Goal: Task Accomplishment & Management: Manage account settings

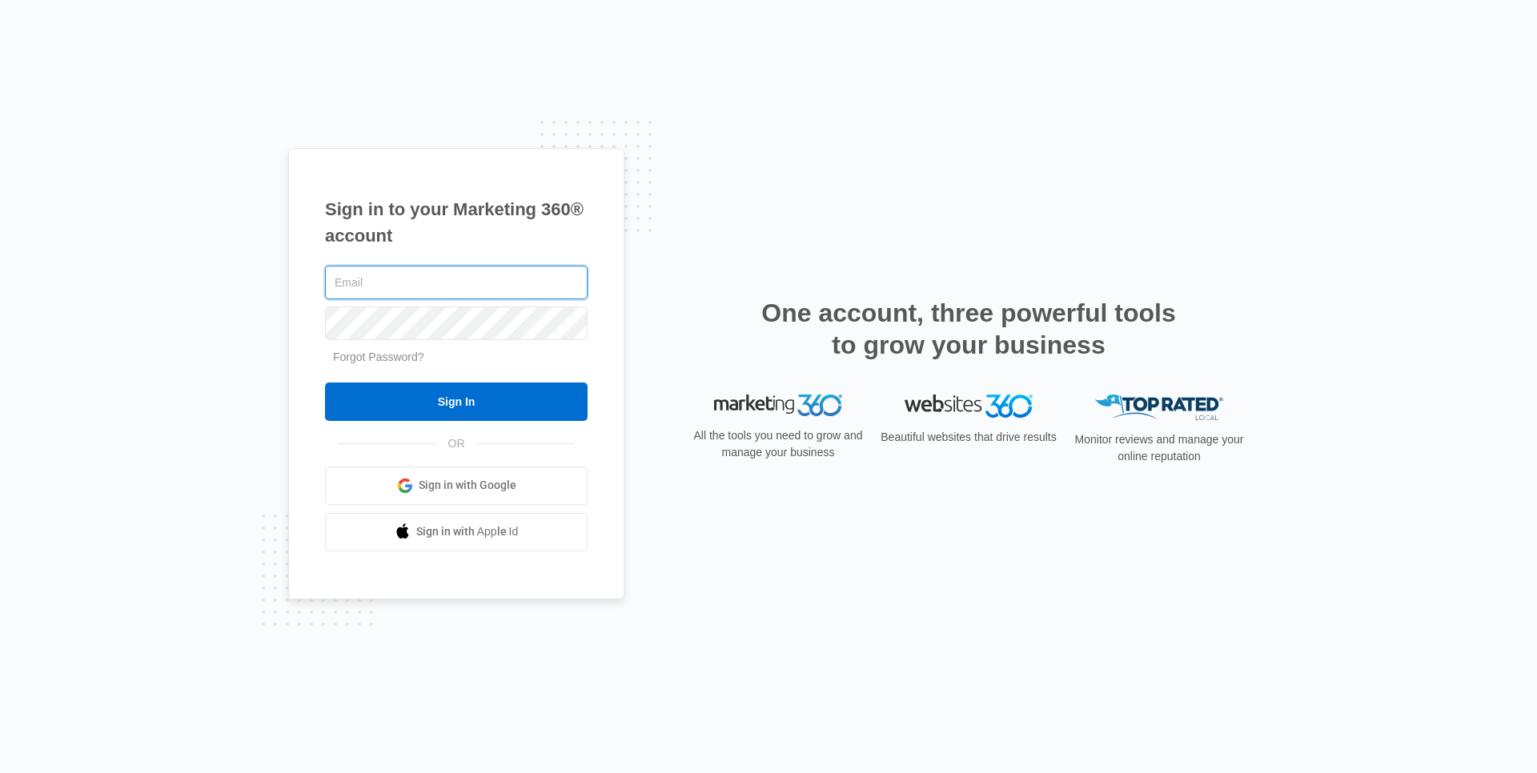
click at [475, 297] on input "text" at bounding box center [456, 283] width 263 height 34
type input "[EMAIL_ADDRESS][DOMAIN_NAME]"
click at [325, 383] on input "Sign In" at bounding box center [456, 402] width 263 height 38
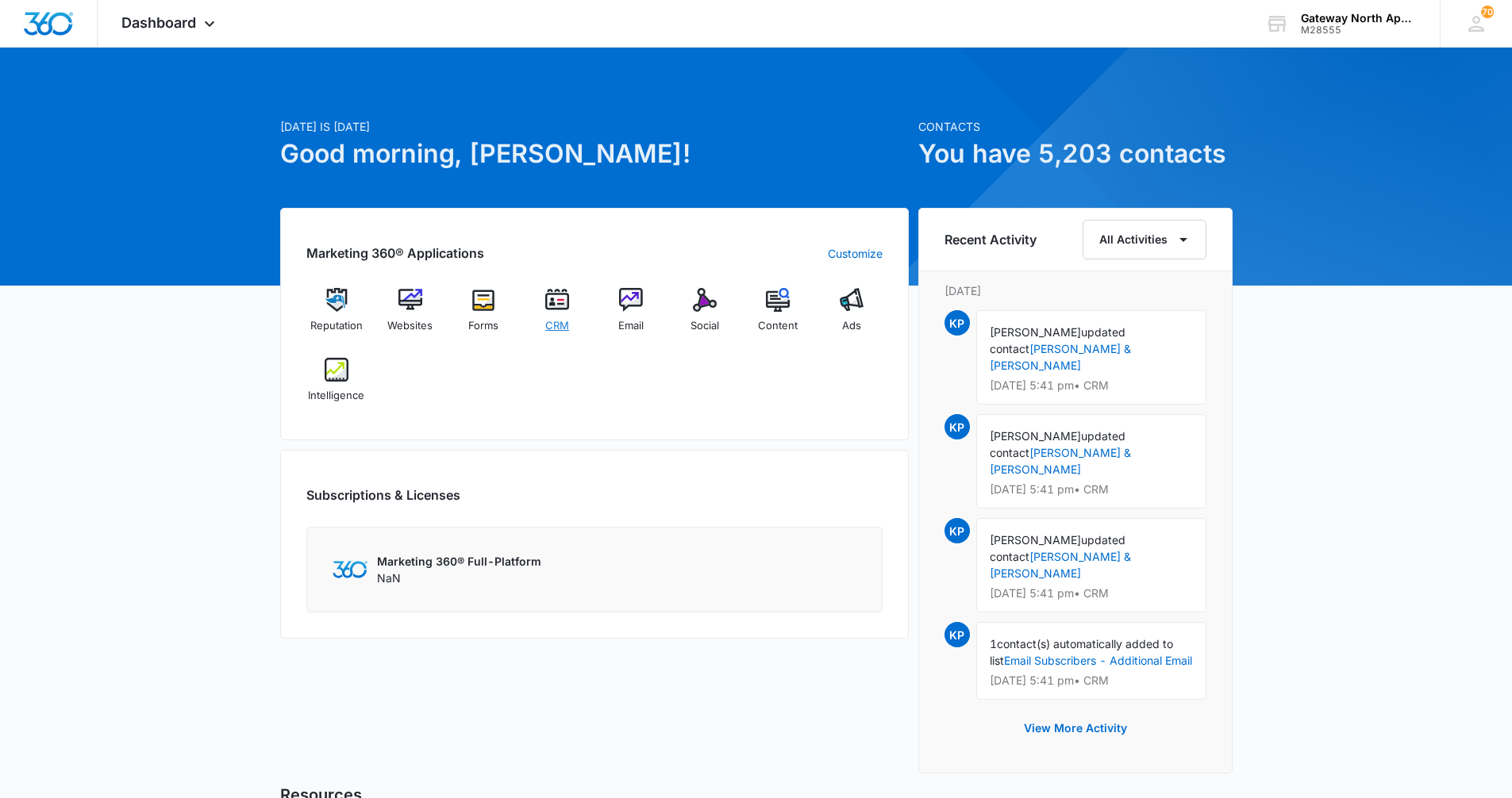
click at [562, 312] on div "CRM" at bounding box center [557, 316] width 61 height 57
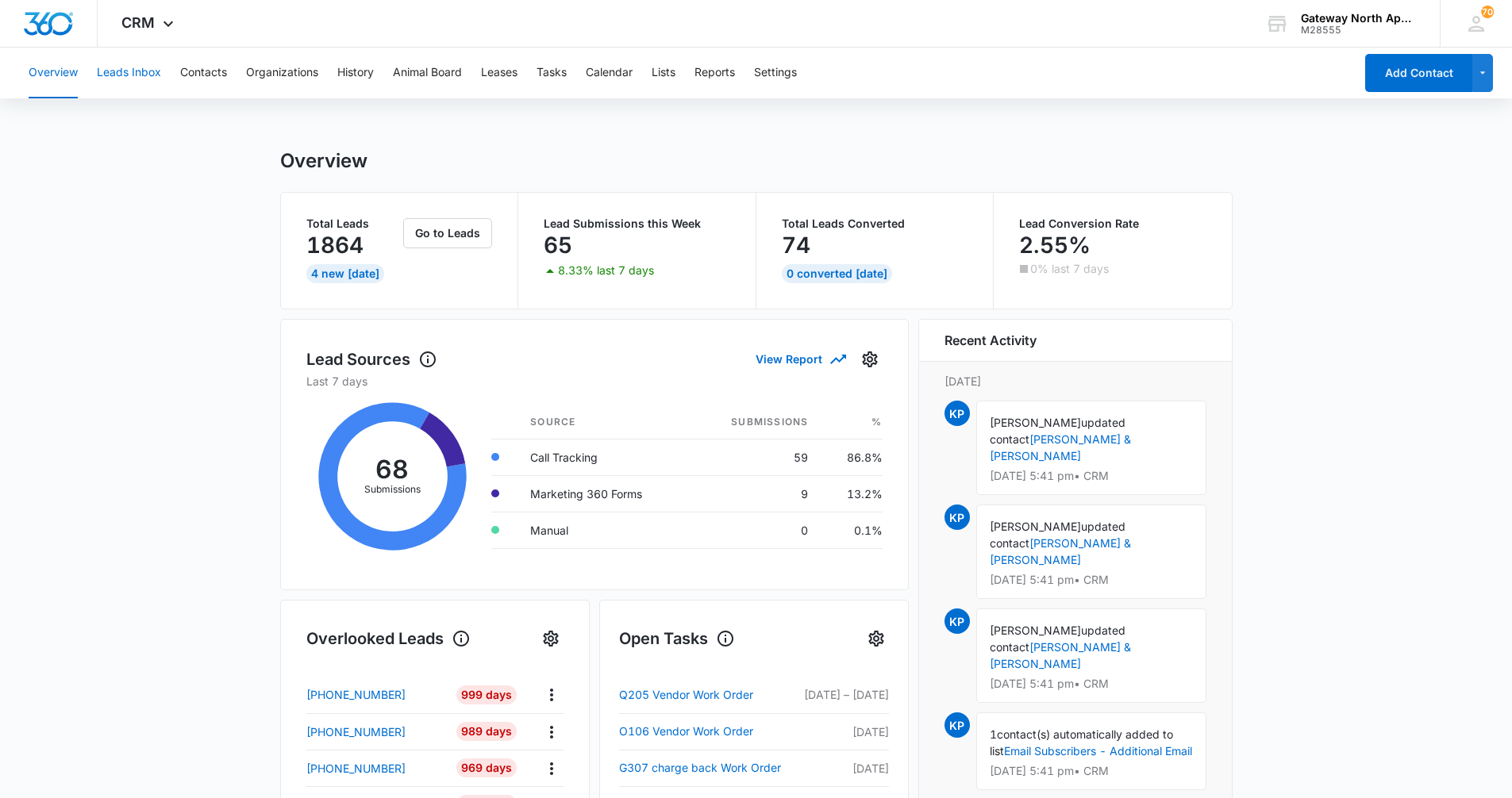
click at [131, 72] on button "Leads Inbox" at bounding box center [129, 72] width 64 height 51
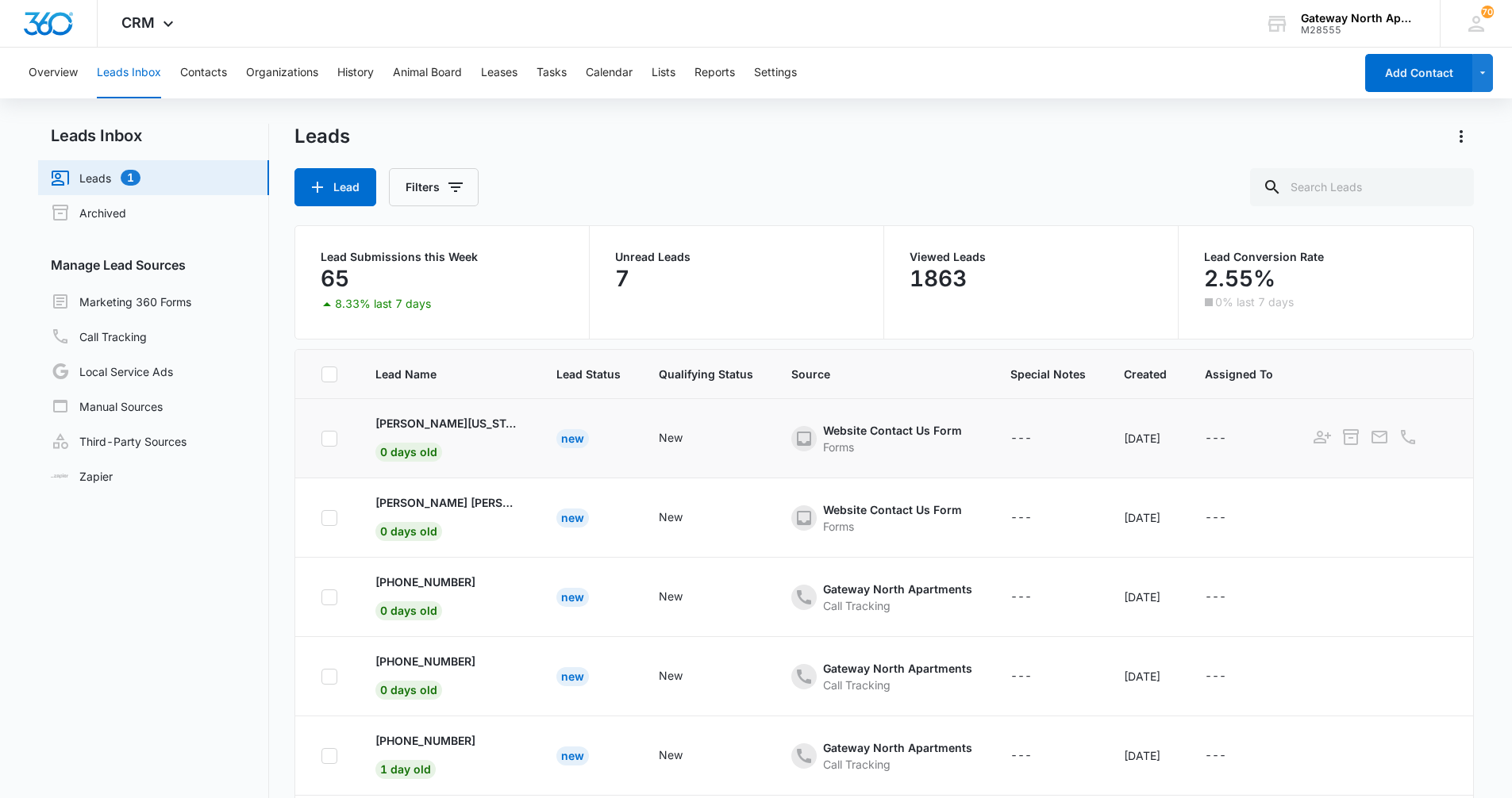
click at [444, 445] on td "[PERSON_NAME][US_STATE] 0 days old" at bounding box center [446, 439] width 180 height 79
click at [772, 450] on td "Website Contact Us Form Forms" at bounding box center [881, 439] width 219 height 79
click at [794, 435] on icon at bounding box center [803, 438] width 19 height 19
click at [440, 423] on p "[PERSON_NAME][US_STATE]" at bounding box center [447, 423] width 143 height 17
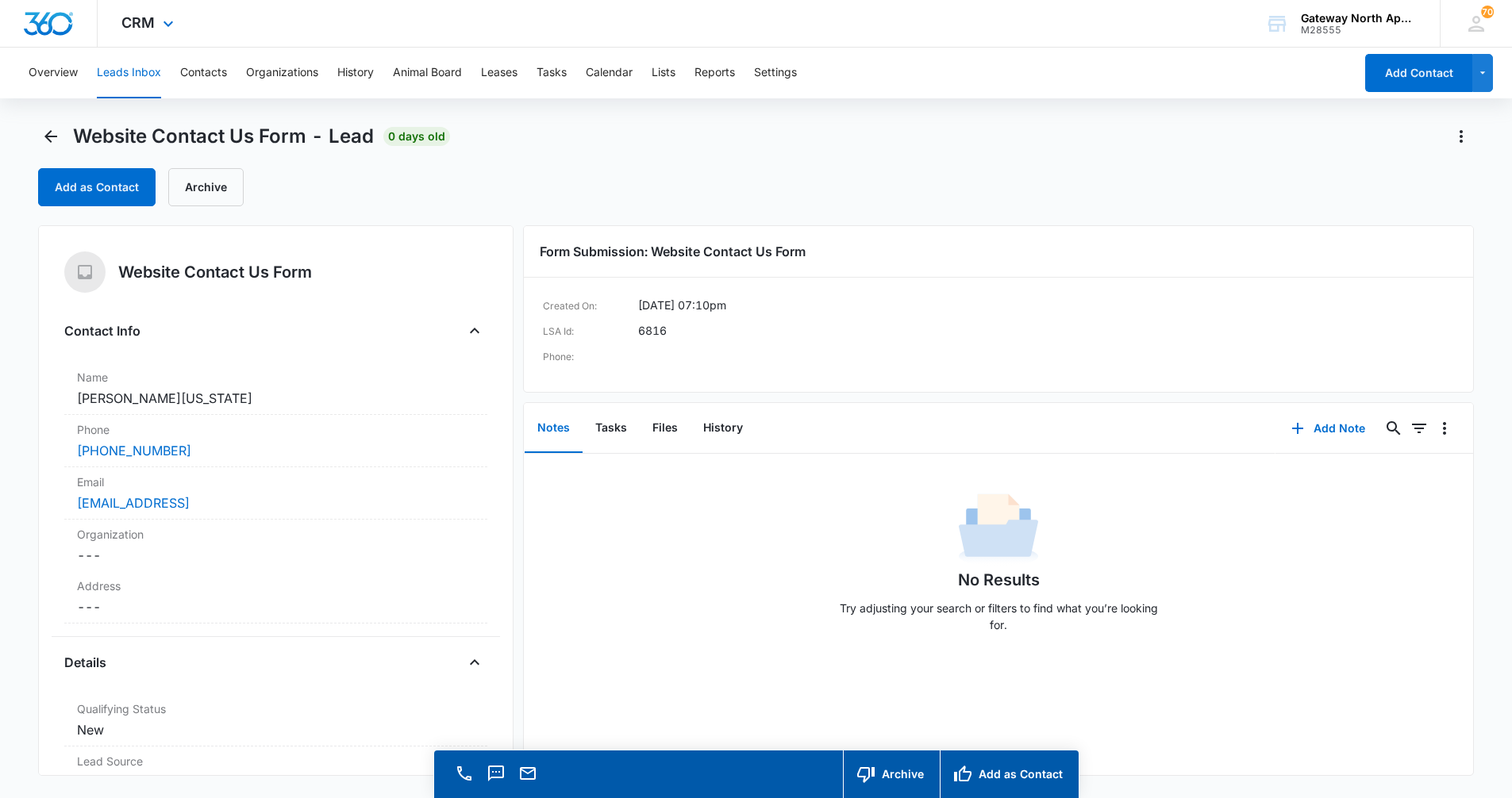
click at [81, 37] on div at bounding box center [49, 23] width 97 height 47
